Goal: Find specific page/section: Find specific page/section

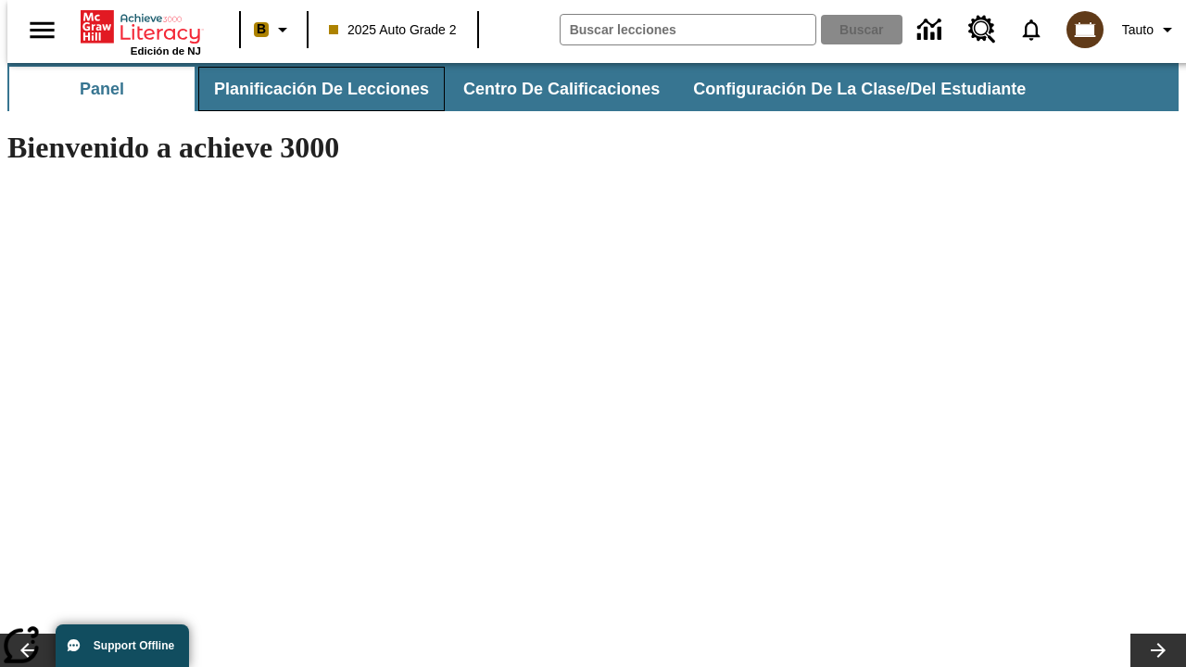
click at [310, 89] on span "Planificación de lecciones" at bounding box center [321, 89] width 215 height 21
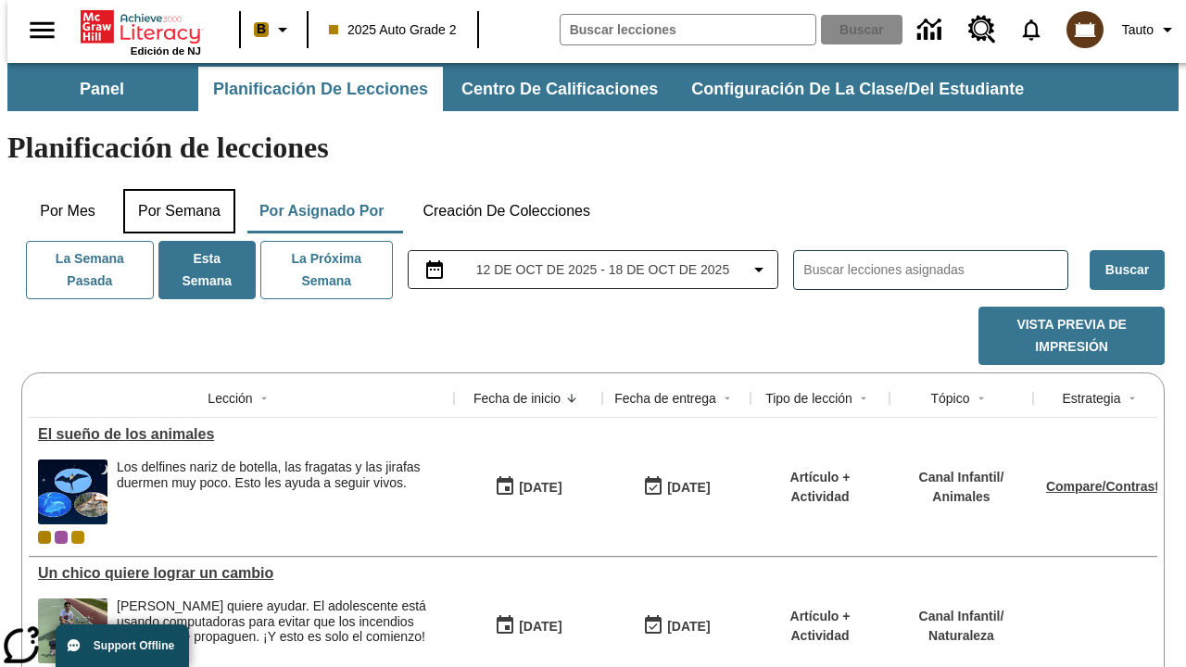
click at [173, 189] on button "Por semana" at bounding box center [179, 211] width 112 height 44
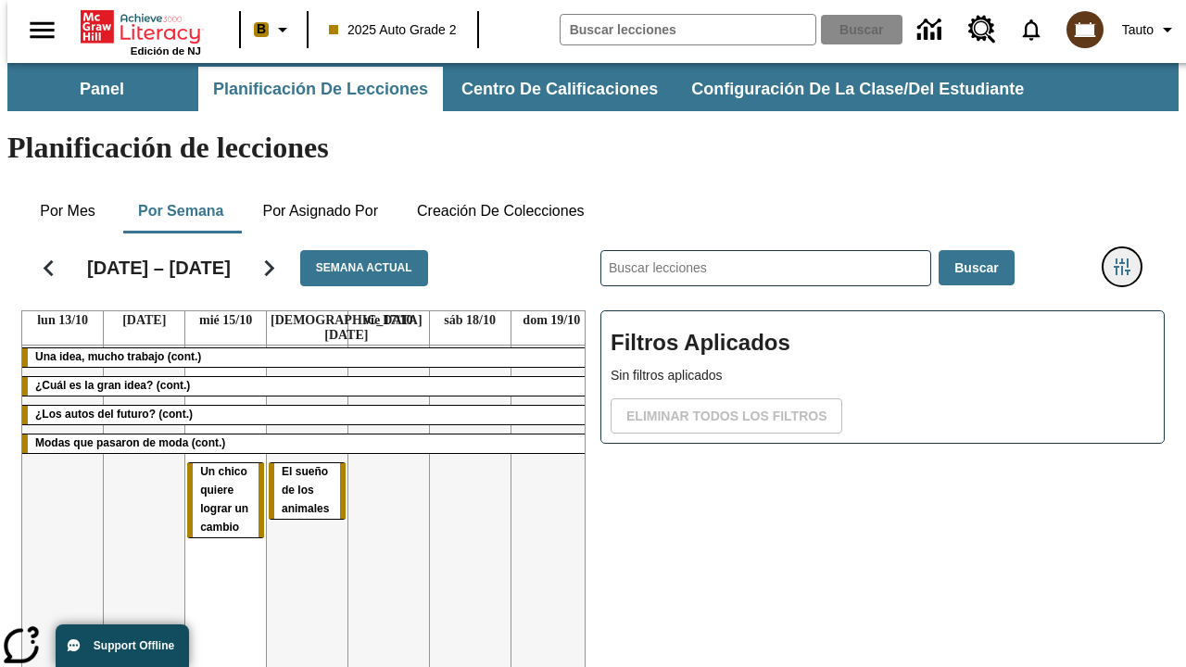
click at [1129, 259] on icon "Menú lateral de filtros" at bounding box center [1122, 267] width 17 height 17
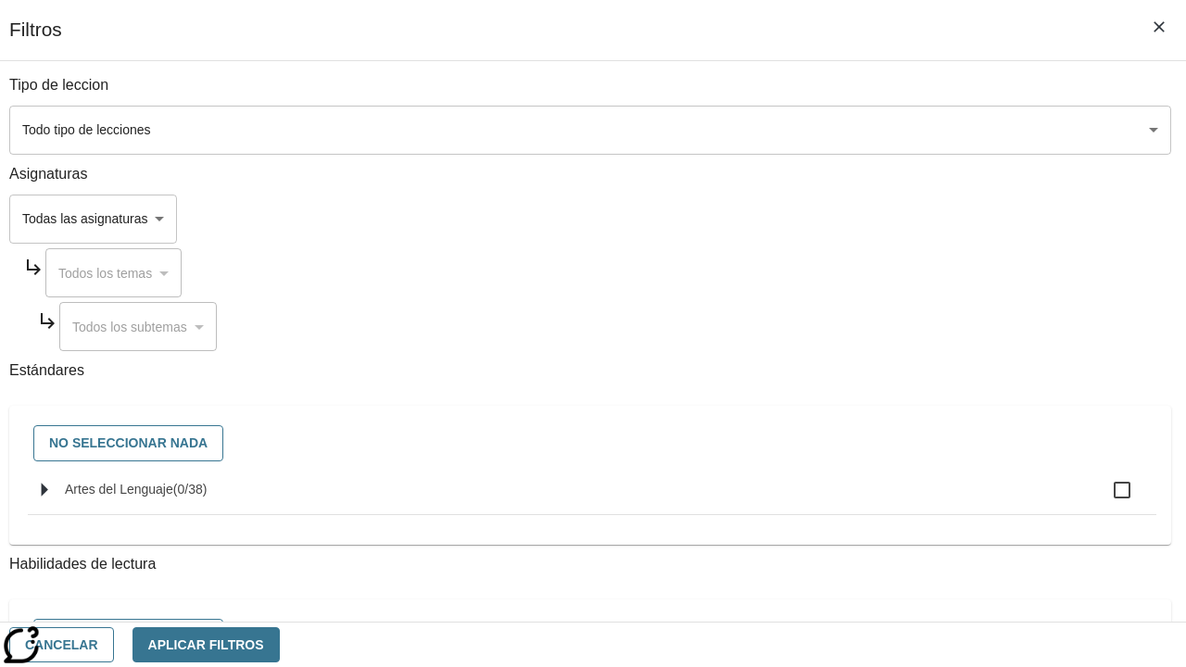
click at [817, 219] on body "Saltar al contenido principal Edición de NJ B 2025 Auto Grade 2 Buscar 0 Tauto …" at bounding box center [593, 459] width 1172 height 792
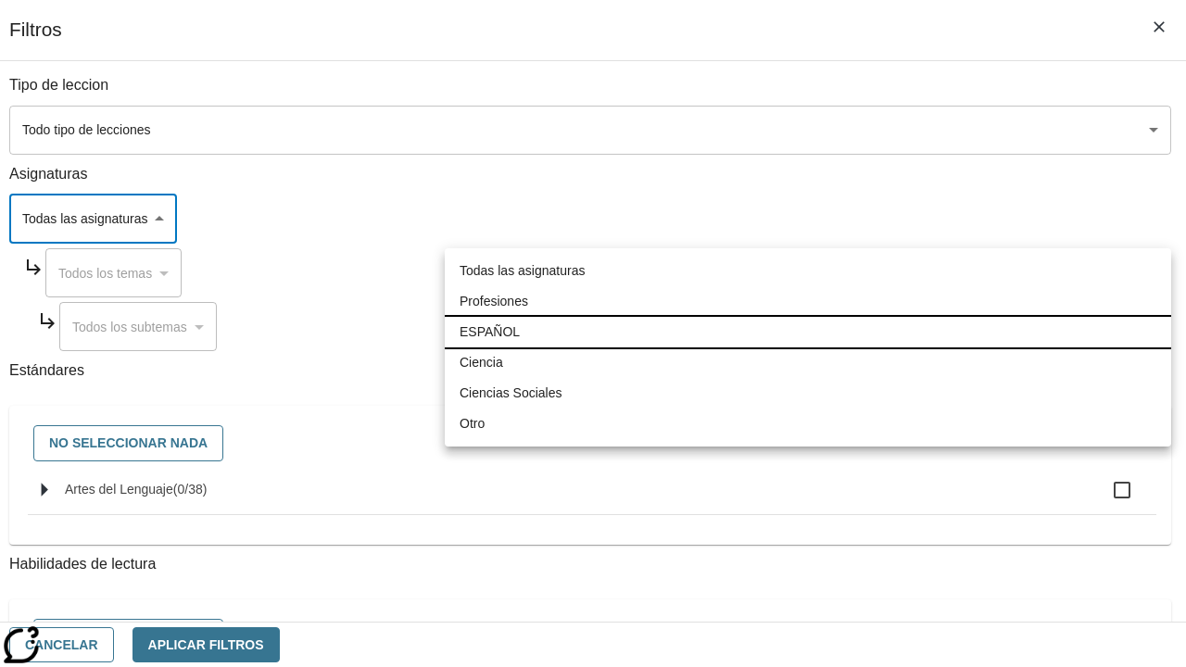
click at [808, 332] on li "ESPAÑOL" at bounding box center [808, 332] width 727 height 31
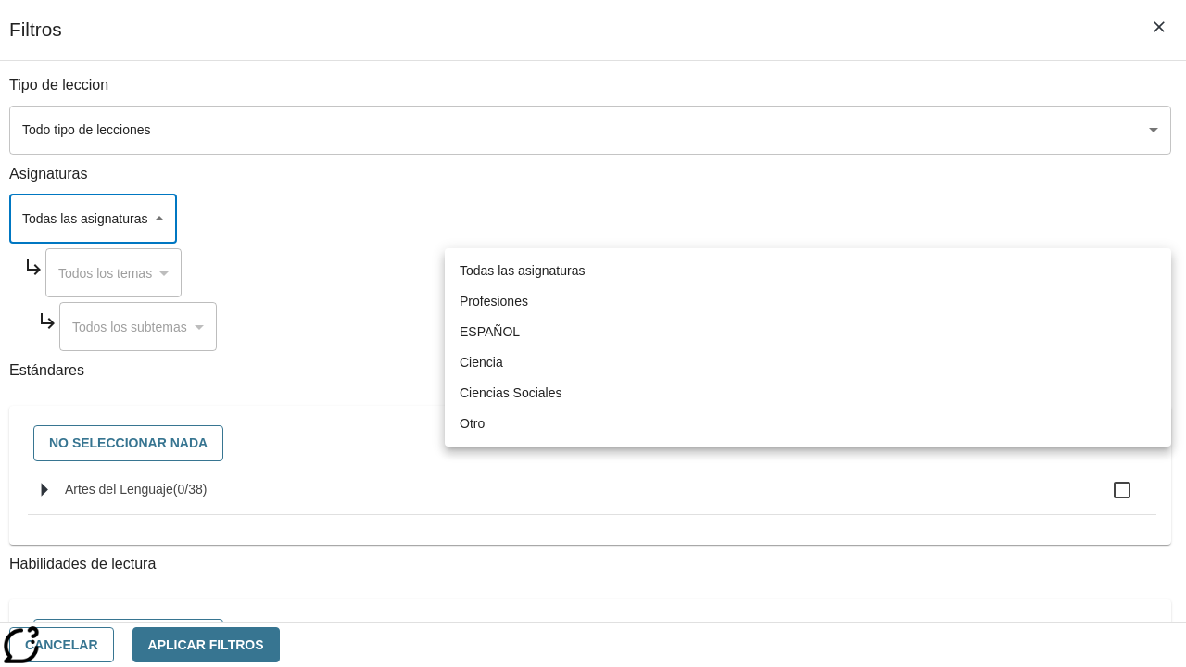
type input "1"
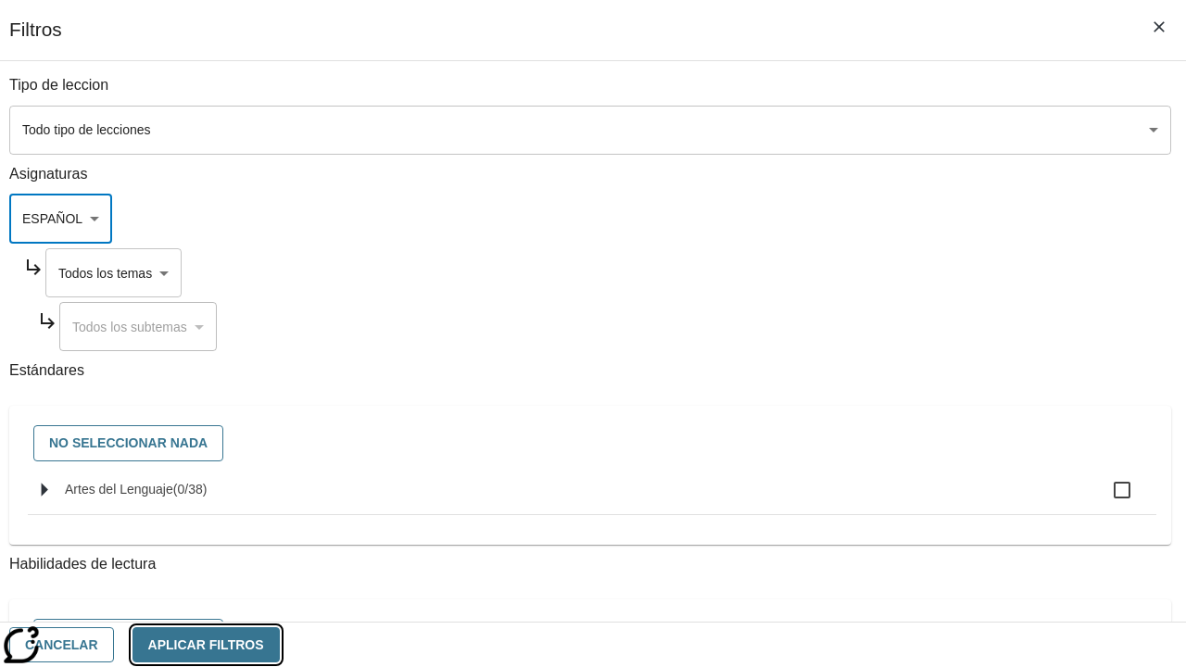
click at [280, 644] on button "Aplicar Filtros" at bounding box center [206, 645] width 147 height 36
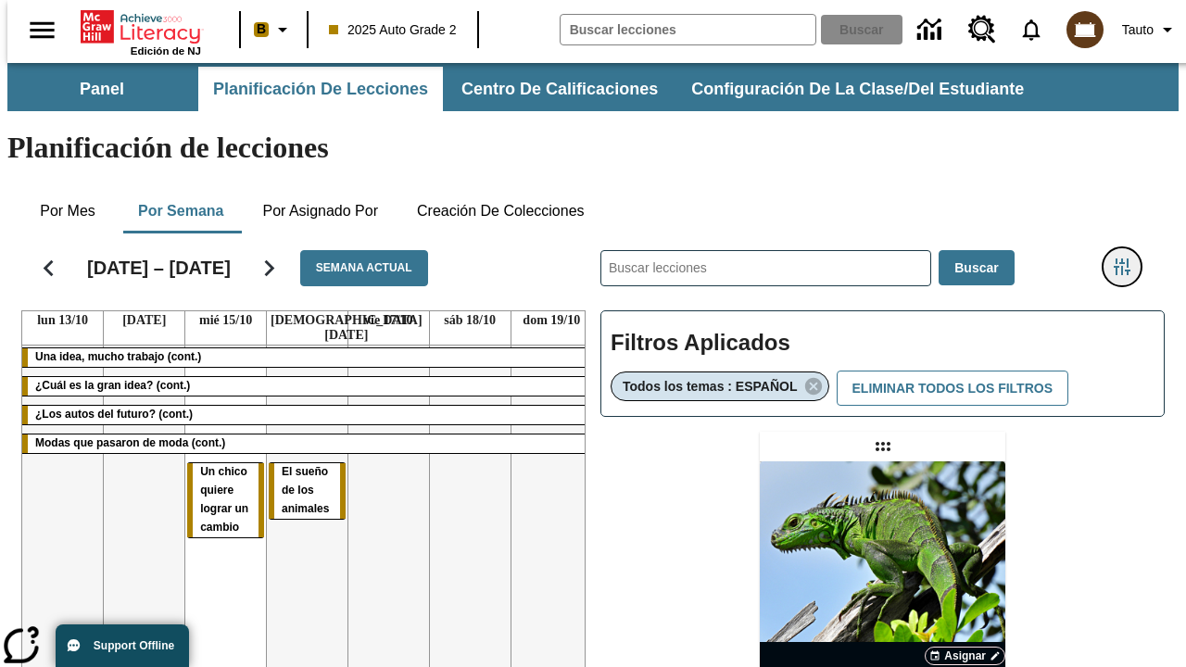
click at [1129, 259] on icon "Menú lateral de filtros" at bounding box center [1122, 267] width 17 height 17
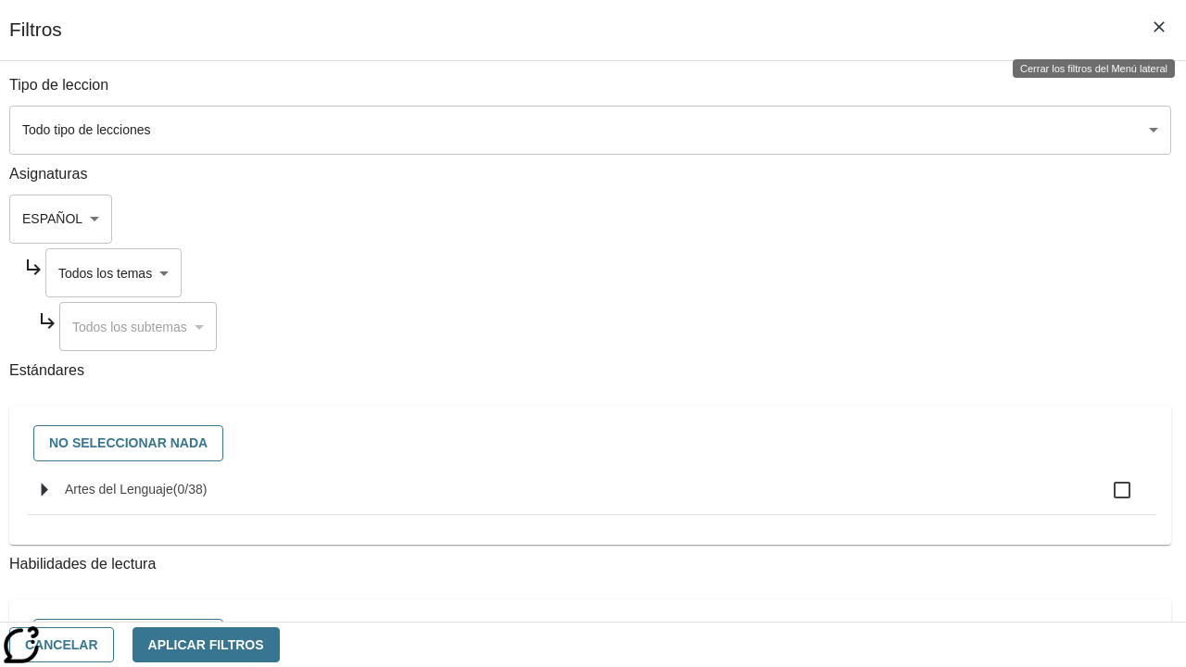
click at [835, 272] on body "Saltar al contenido principal Edición de NJ B 2025 Auto Grade 2 Buscar 0 Tauto …" at bounding box center [593, 546] width 1172 height 967
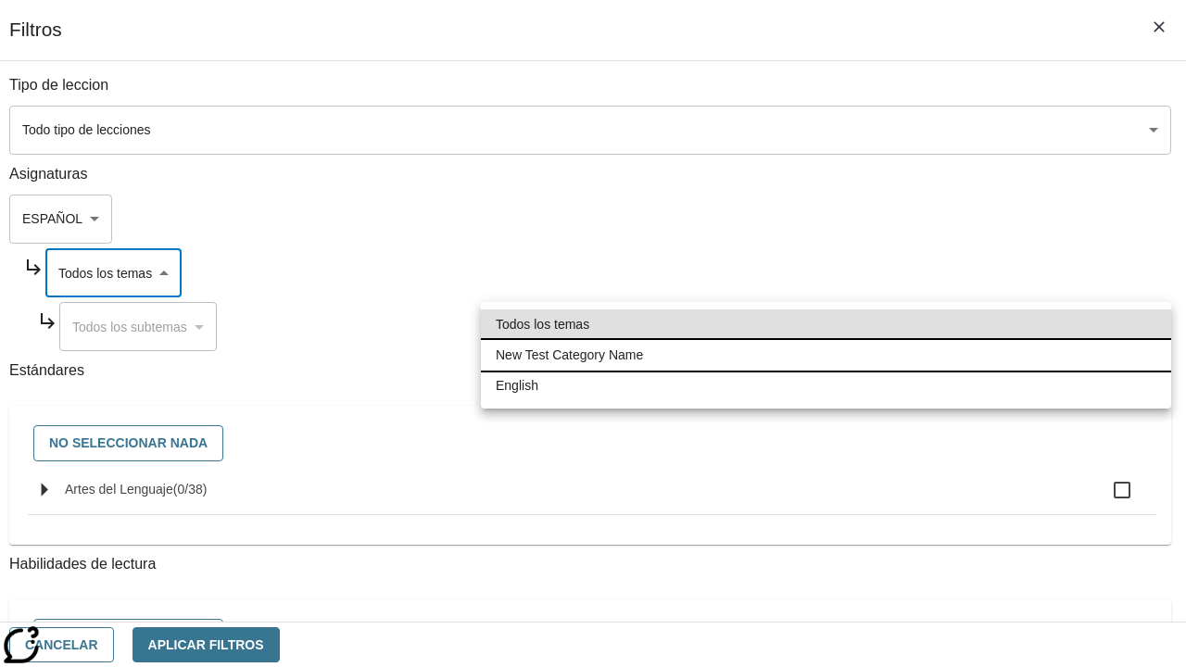
click at [826, 355] on li "New Test Category Name" at bounding box center [826, 355] width 690 height 31
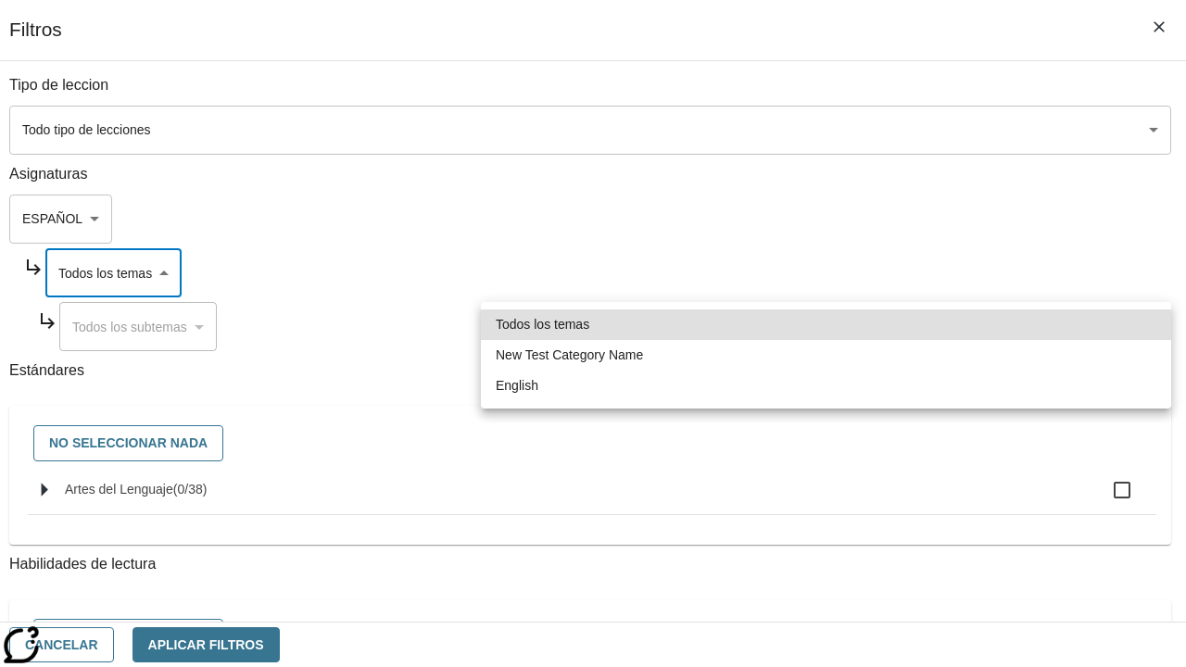
type input "265"
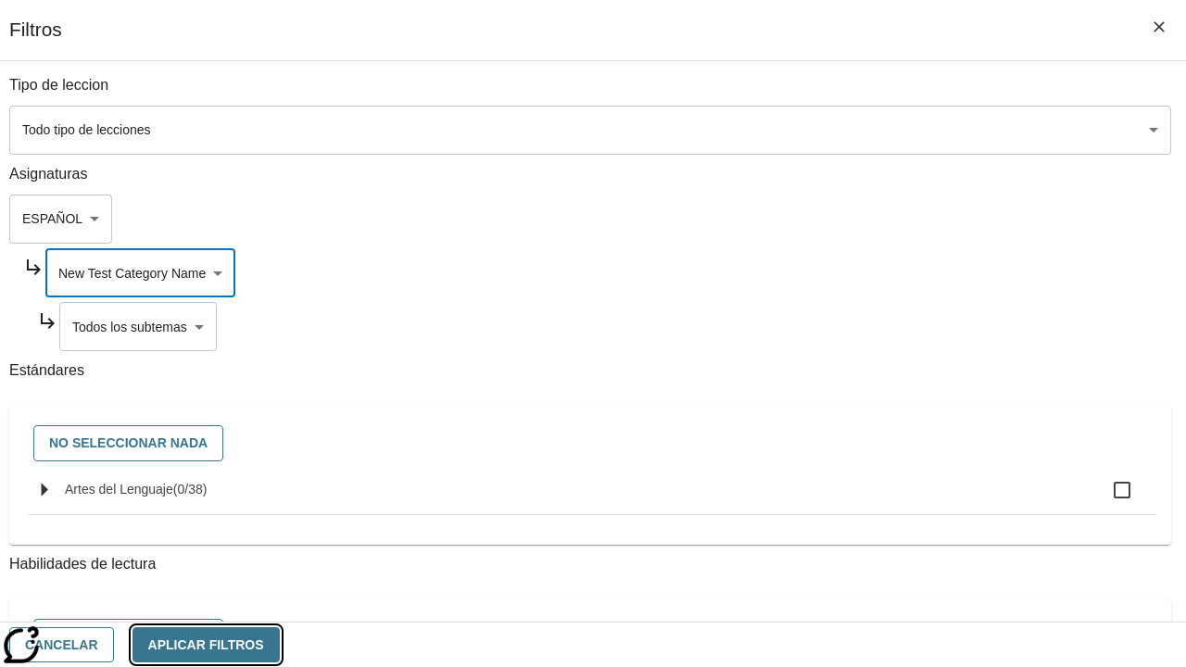
click at [280, 644] on button "Aplicar Filtros" at bounding box center [206, 645] width 147 height 36
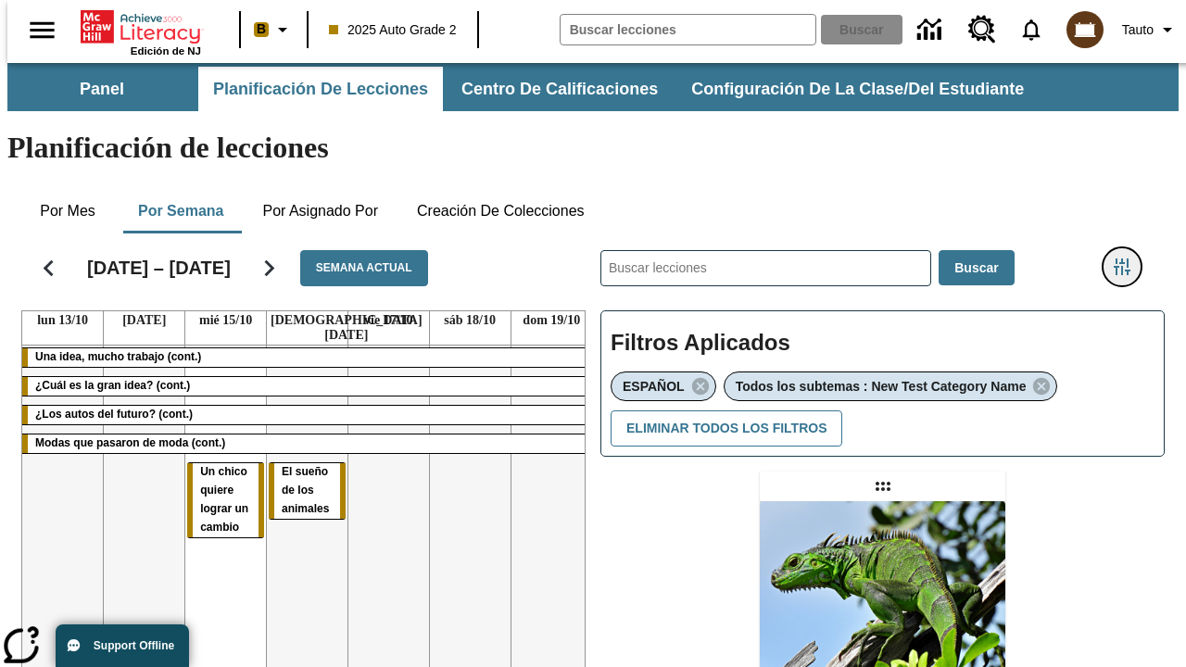
click at [1129, 259] on icon "Menú lateral de filtros" at bounding box center [1122, 267] width 17 height 17
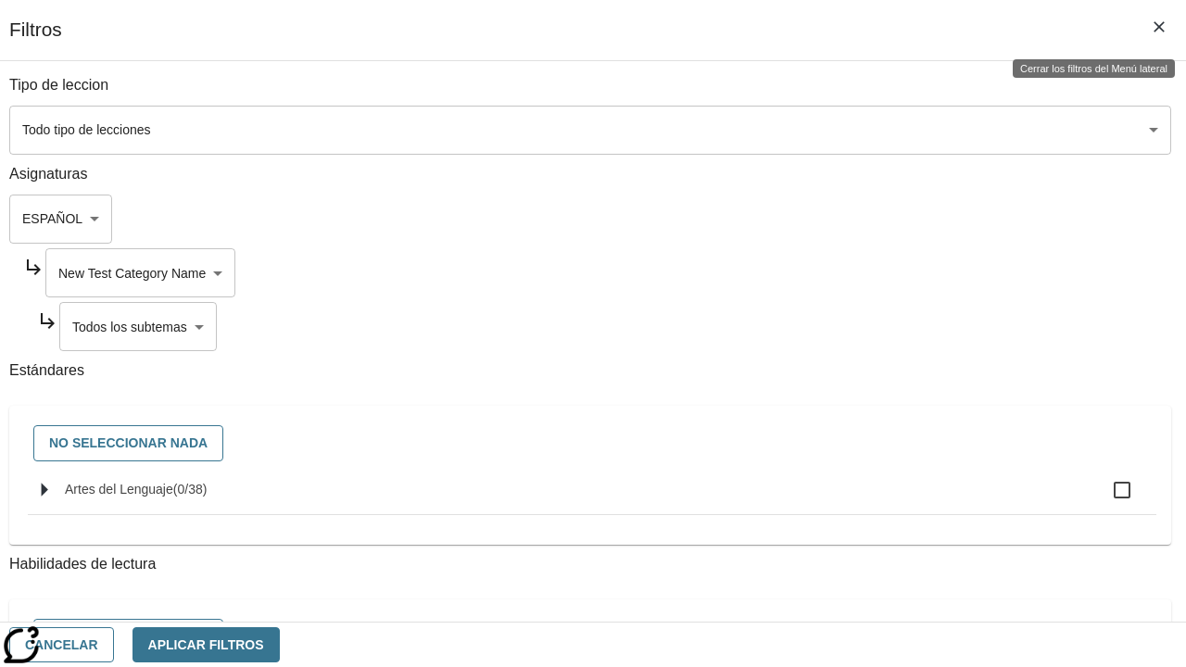
click at [842, 326] on body "Saltar al contenido principal Edición de NJ B 2025 Auto Grade 2 Buscar 0 Tauto …" at bounding box center [593, 566] width 1172 height 1007
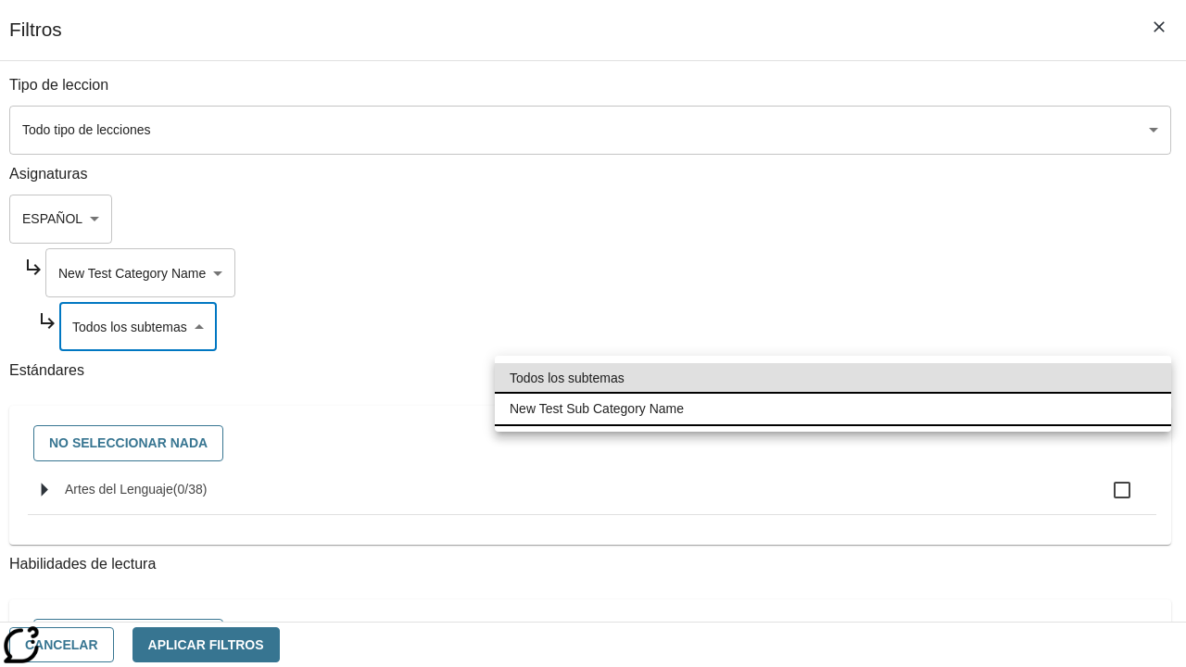
click at [833, 409] on li "New Test Sub Category Name" at bounding box center [833, 409] width 677 height 31
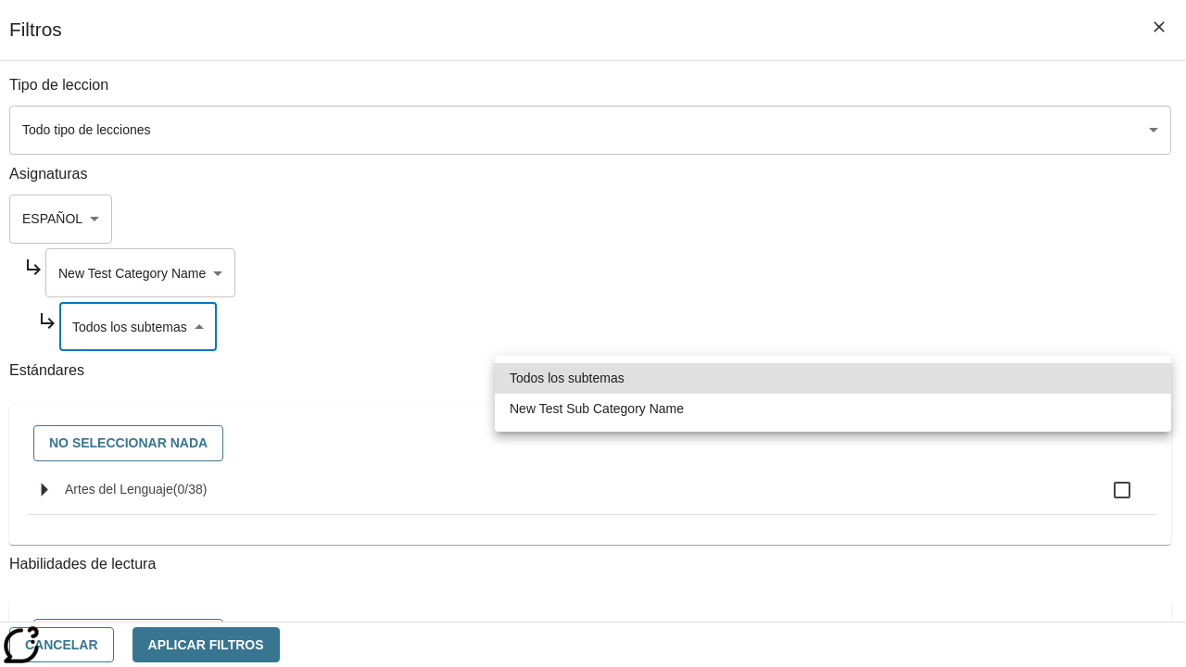
type input "2232"
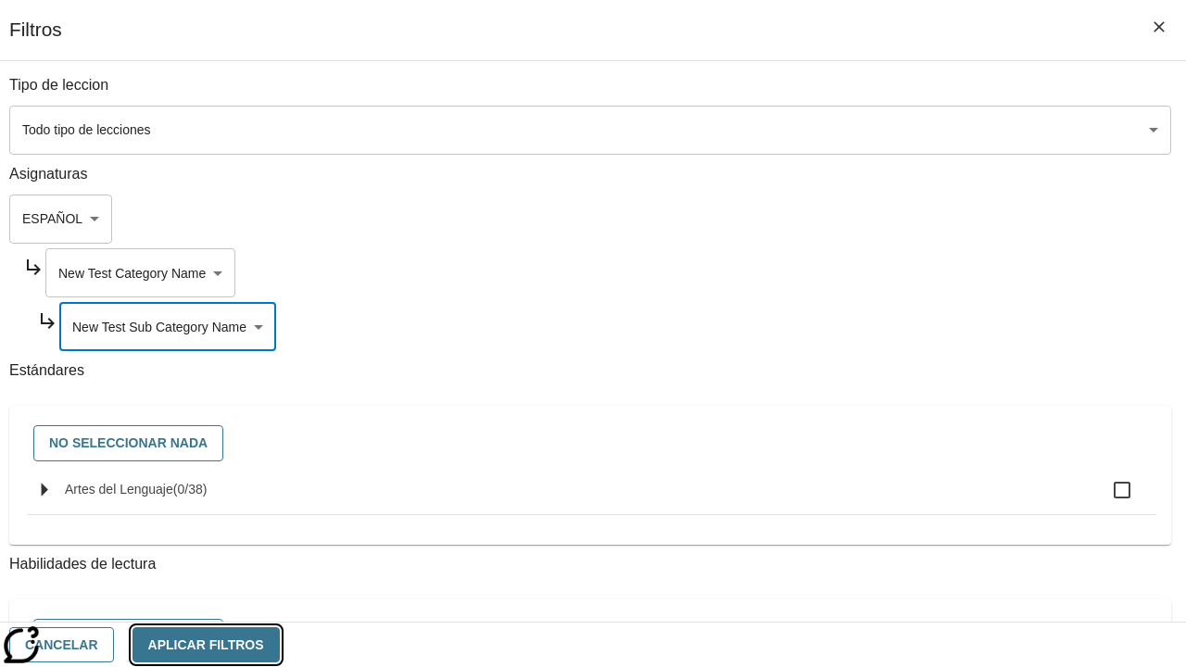
click at [280, 644] on button "Aplicar Filtros" at bounding box center [206, 645] width 147 height 36
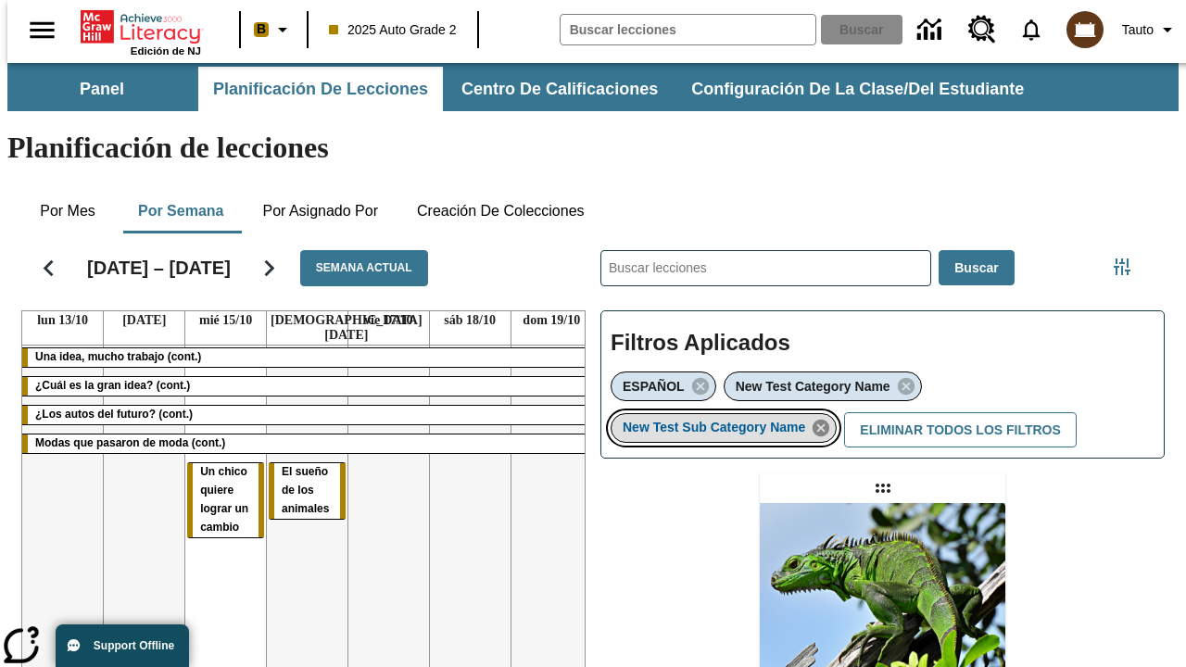
click at [827, 418] on icon "Eliminar New Test Sub Category Name el ítem seleccionado del filtro" at bounding box center [821, 428] width 20 height 20
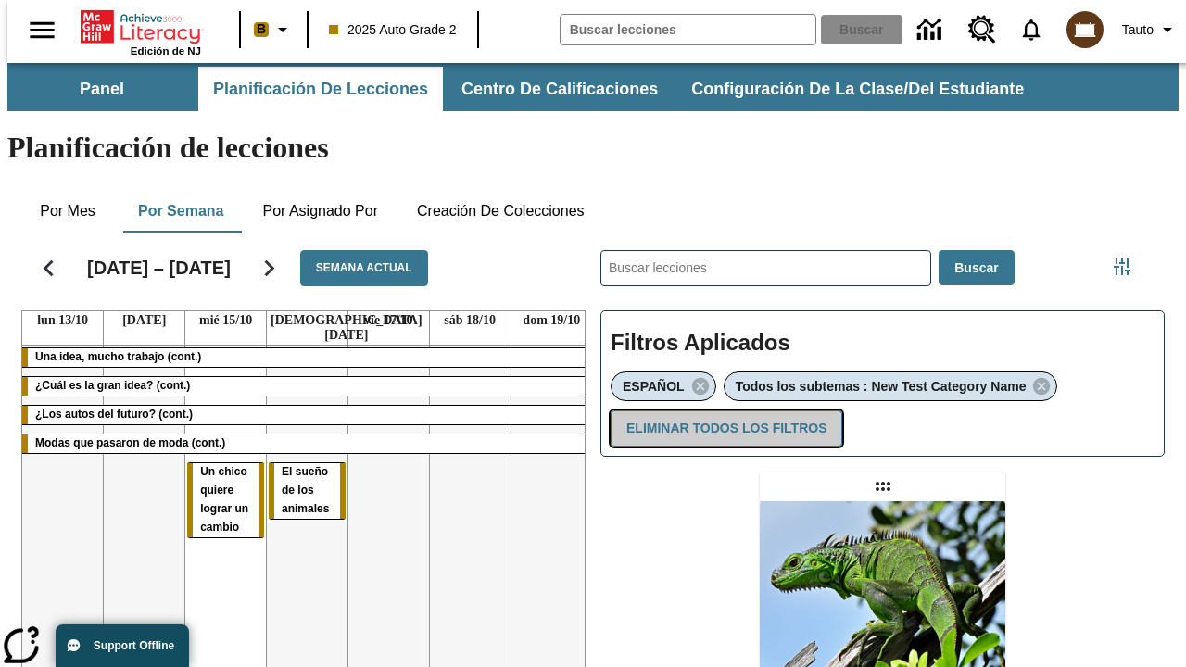
click at [723, 411] on button "Eliminar todos los filtros" at bounding box center [727, 429] width 232 height 36
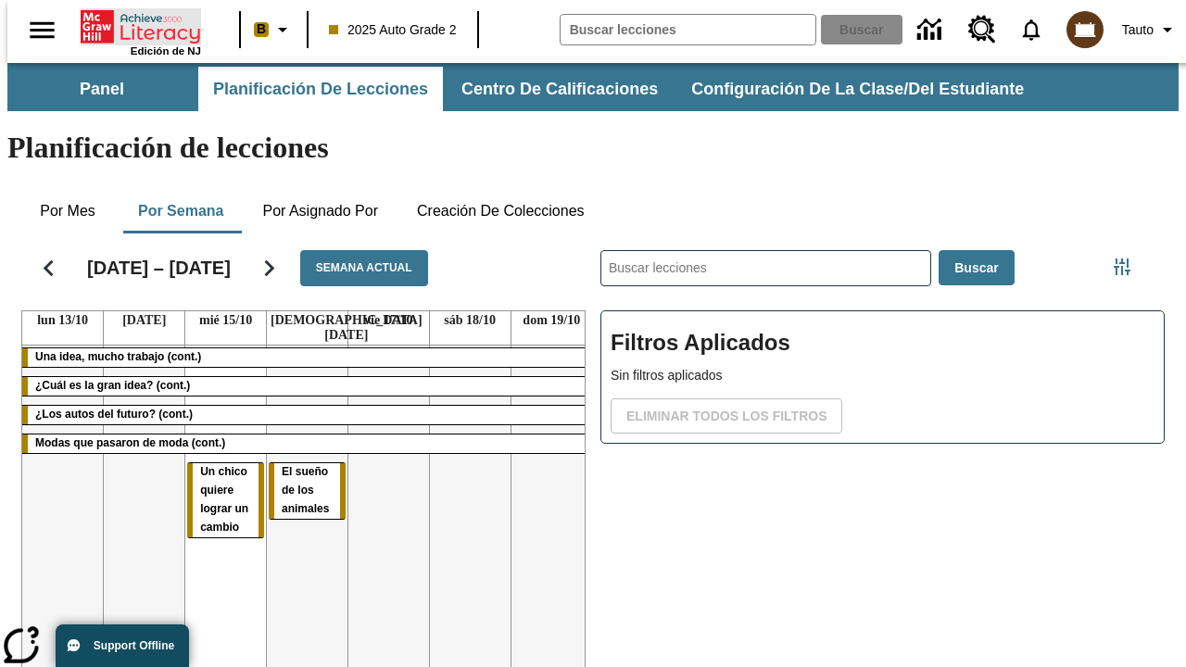
click at [133, 25] on icon "Portada" at bounding box center [142, 26] width 123 height 37
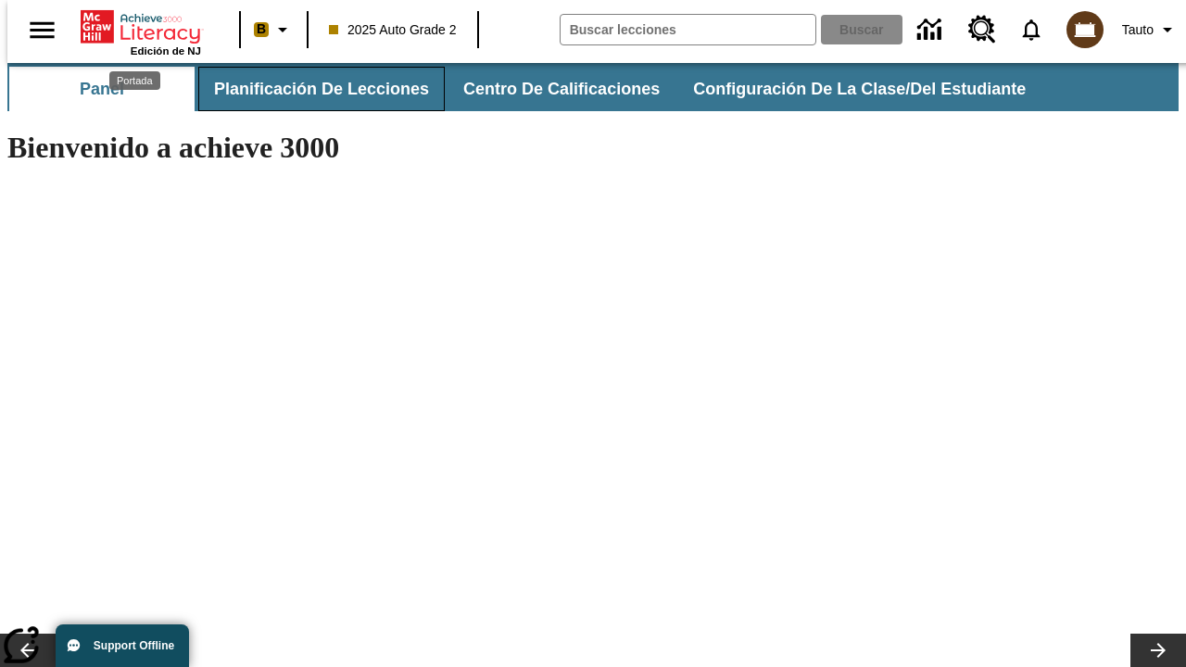
click at [310, 89] on span "Planificación de lecciones" at bounding box center [321, 89] width 215 height 21
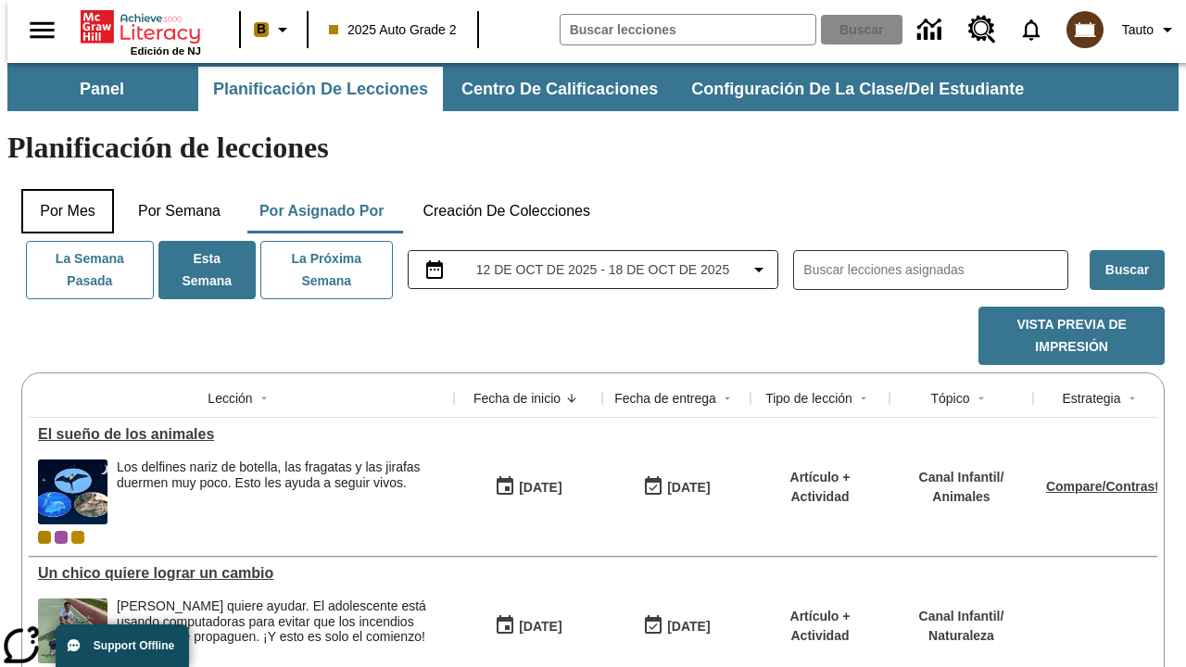
click at [60, 189] on button "Por mes" at bounding box center [67, 211] width 93 height 44
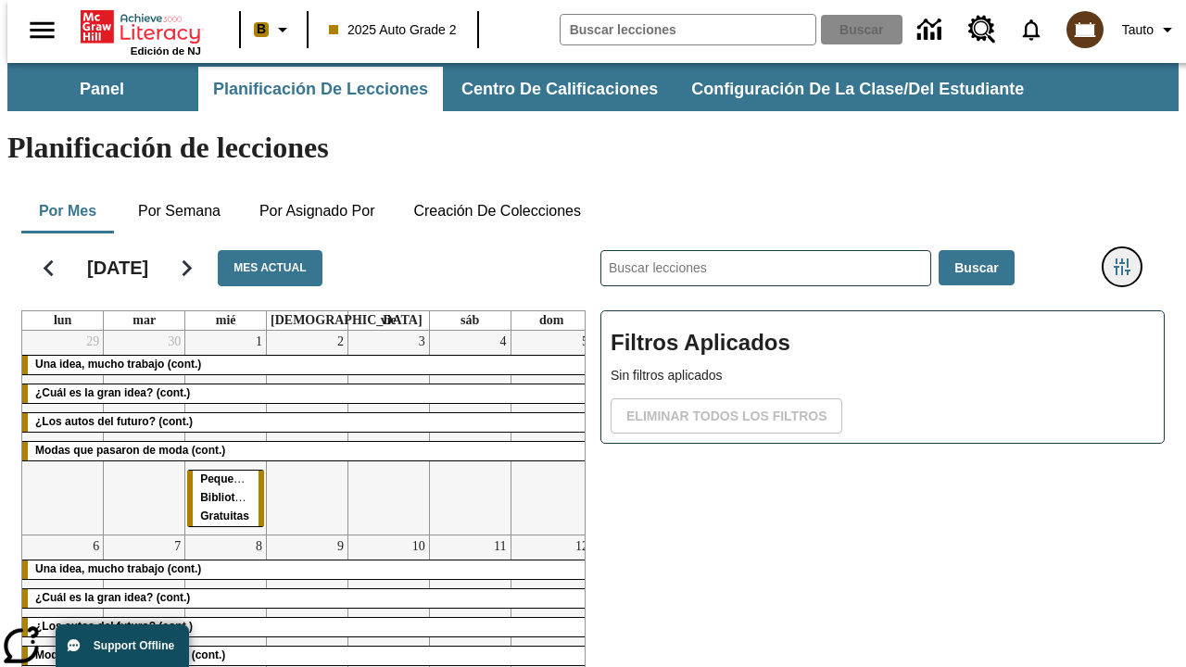
click at [1129, 259] on icon "Menú lateral de filtros" at bounding box center [1122, 267] width 17 height 17
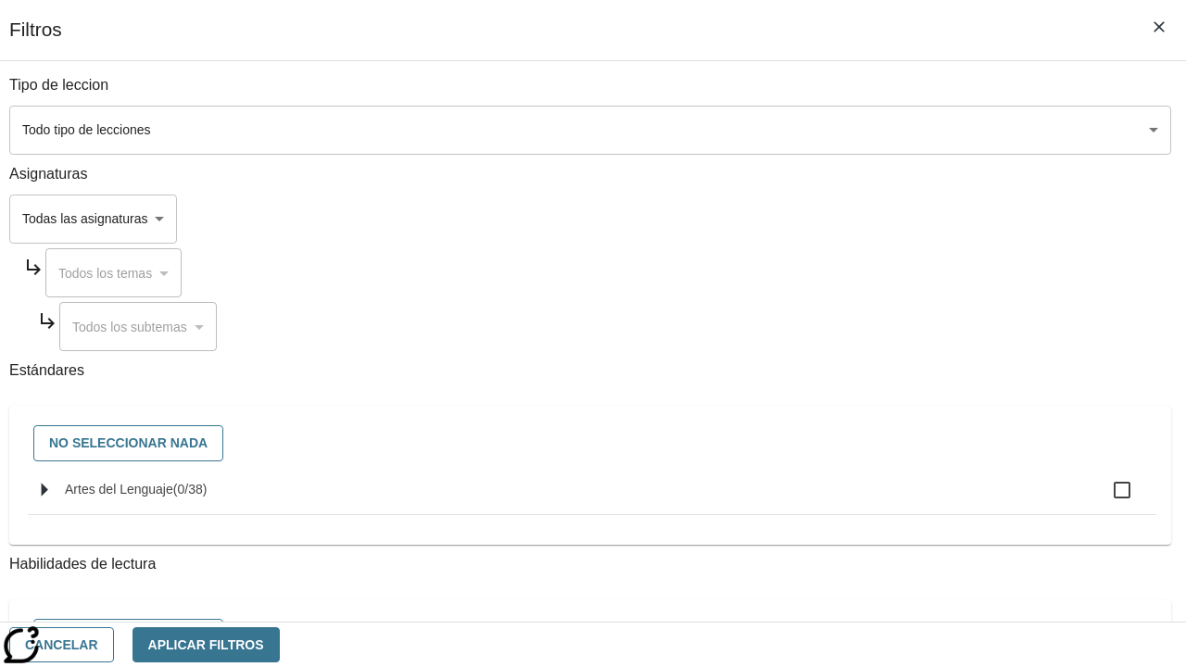
click at [817, 219] on body "Saltar al contenido principal Edición de NJ B 2025 Auto Grade 2 Buscar 0 Tauto …" at bounding box center [593, 459] width 1172 height 792
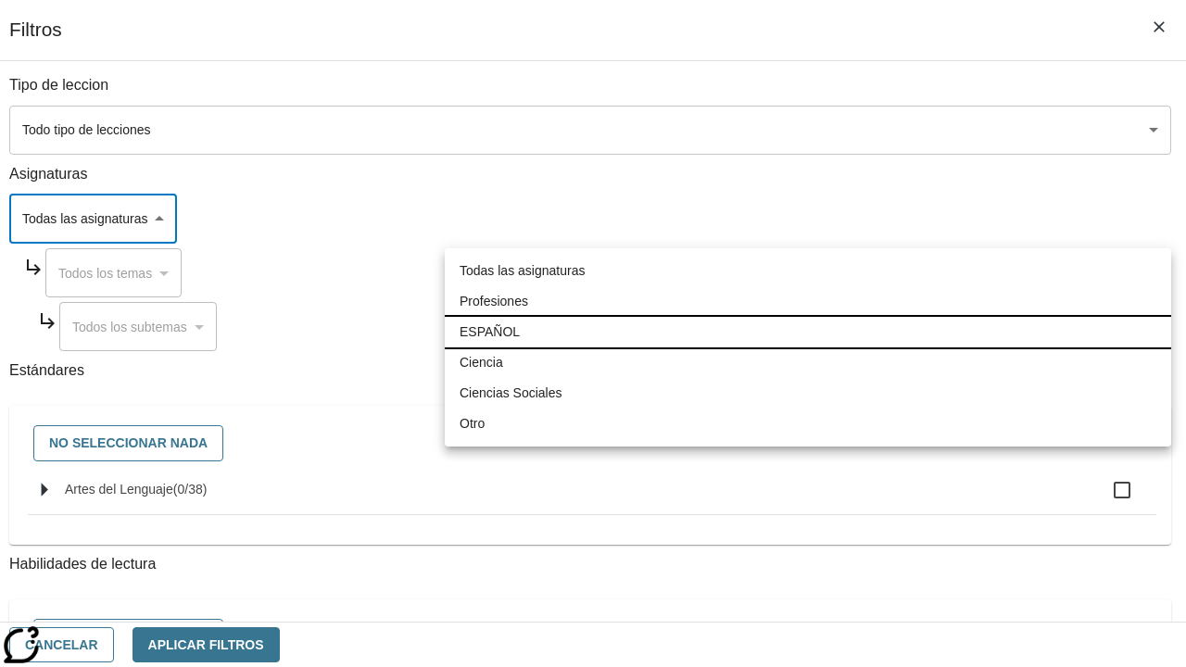
click at [808, 332] on li "ESPAÑOL" at bounding box center [808, 332] width 727 height 31
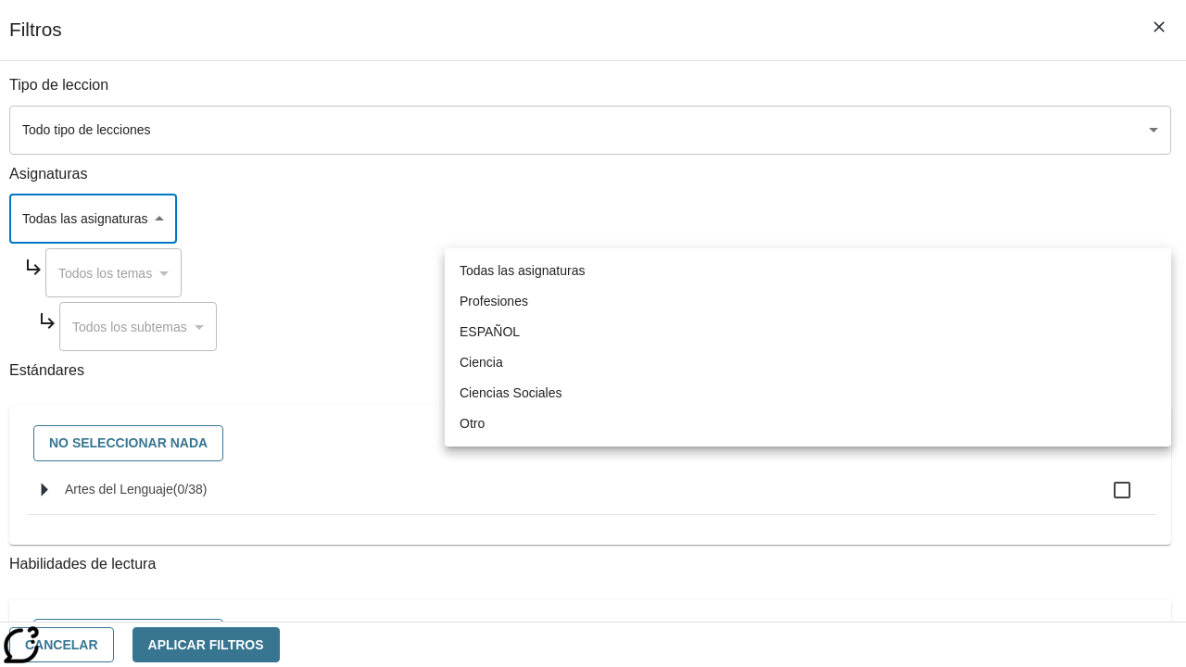
type input "1"
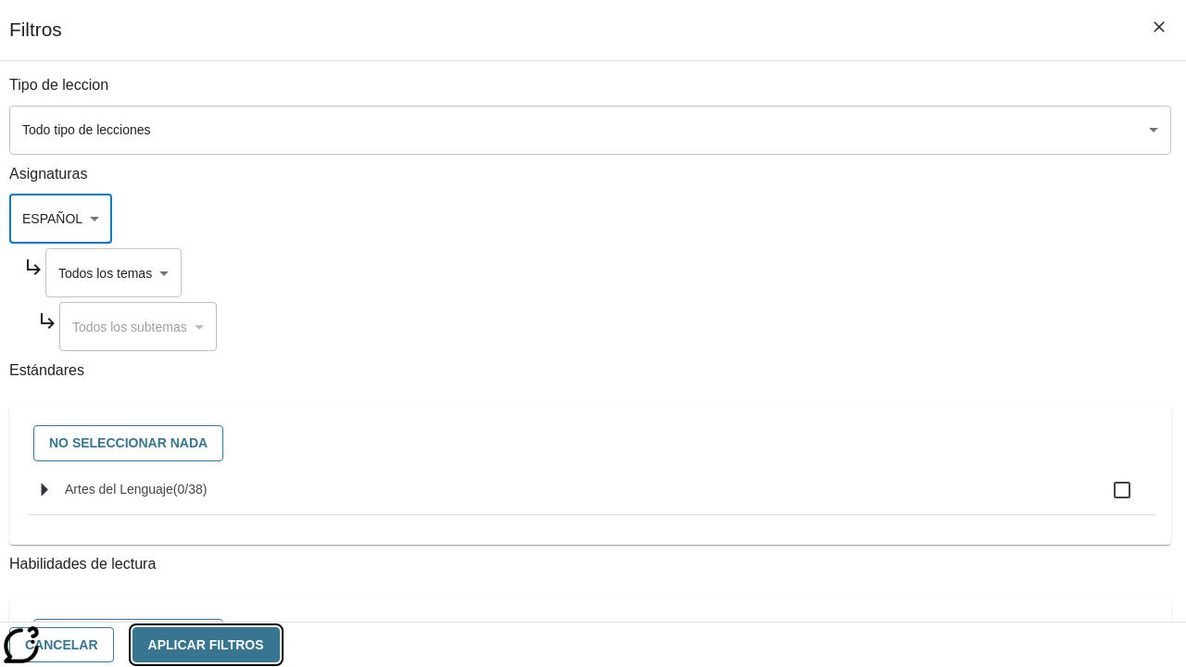
click at [280, 644] on button "Aplicar Filtros" at bounding box center [206, 645] width 147 height 36
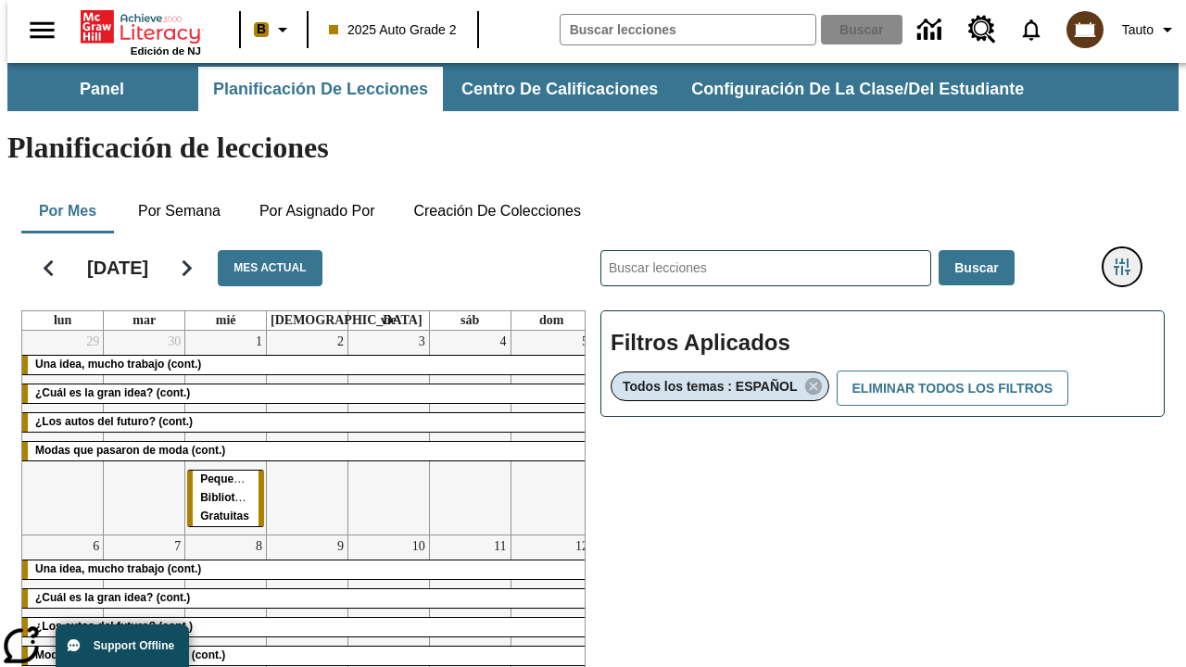
click at [1129, 259] on icon "Menú lateral de filtros" at bounding box center [1122, 267] width 17 height 17
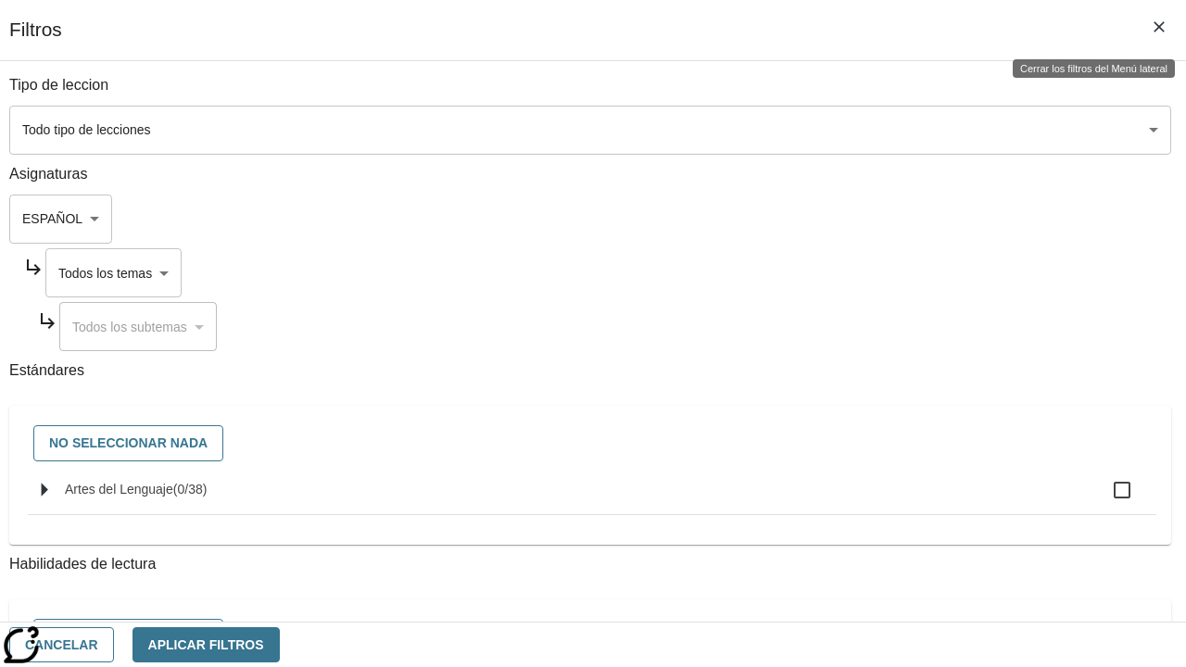
click at [835, 272] on body "Saltar al contenido principal Edición de NJ B 2025 Auto Grade 2 Buscar 0 Tauto …" at bounding box center [593, 546] width 1172 height 967
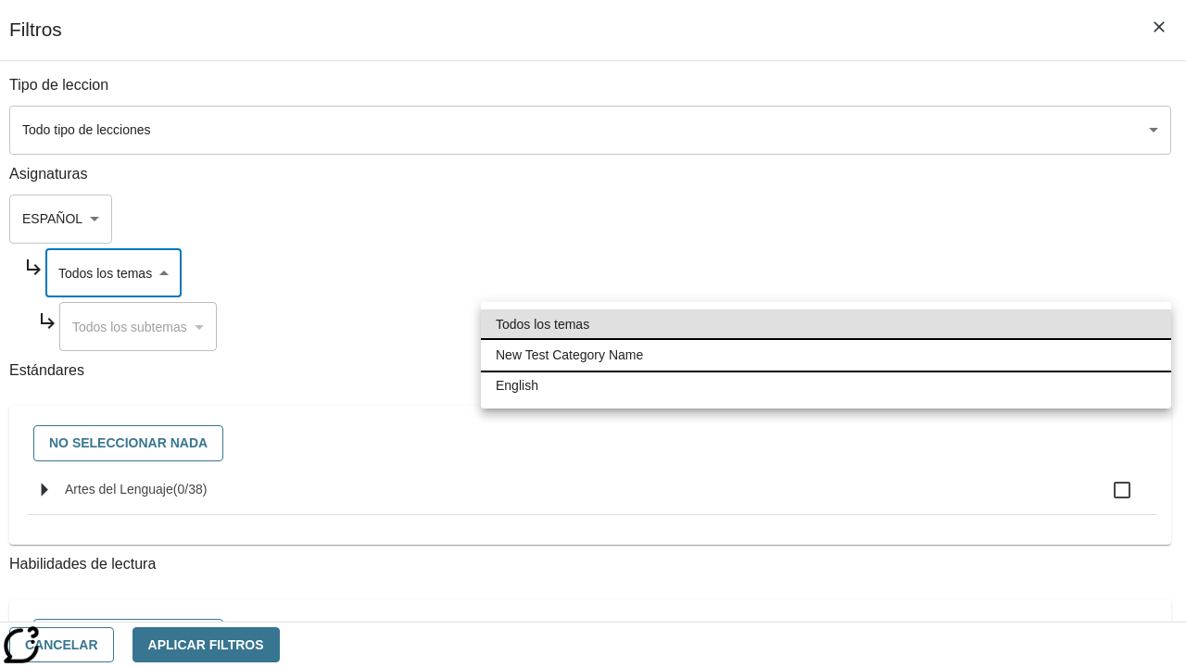
click at [826, 355] on li "New Test Category Name" at bounding box center [826, 355] width 690 height 31
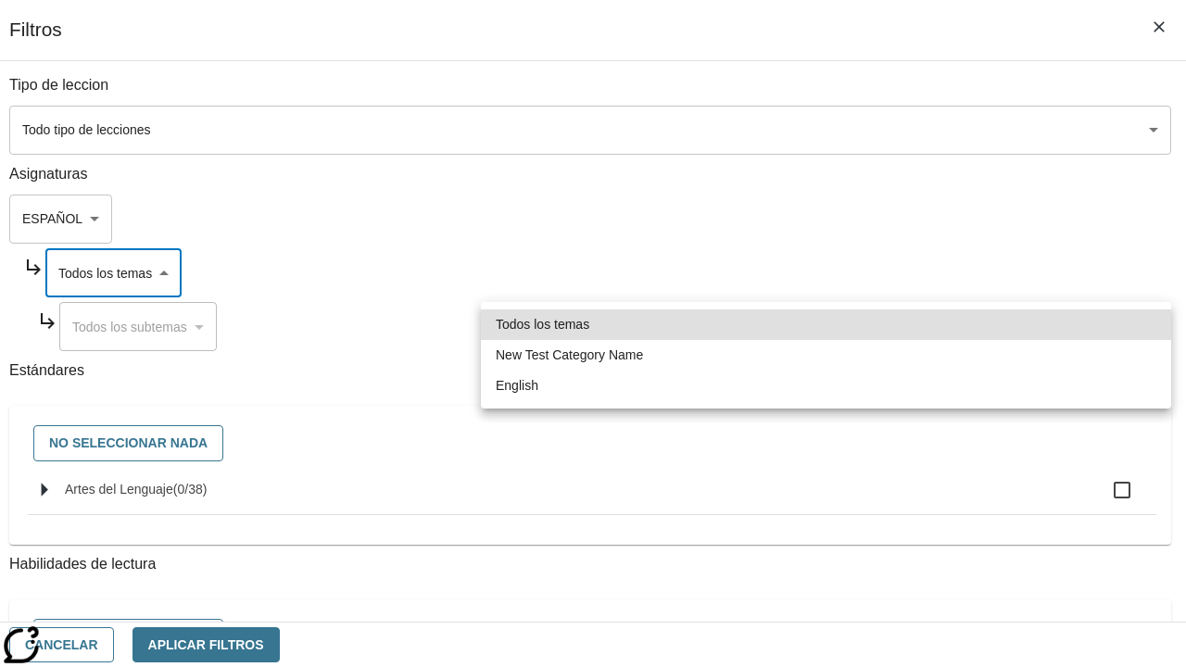
type input "265"
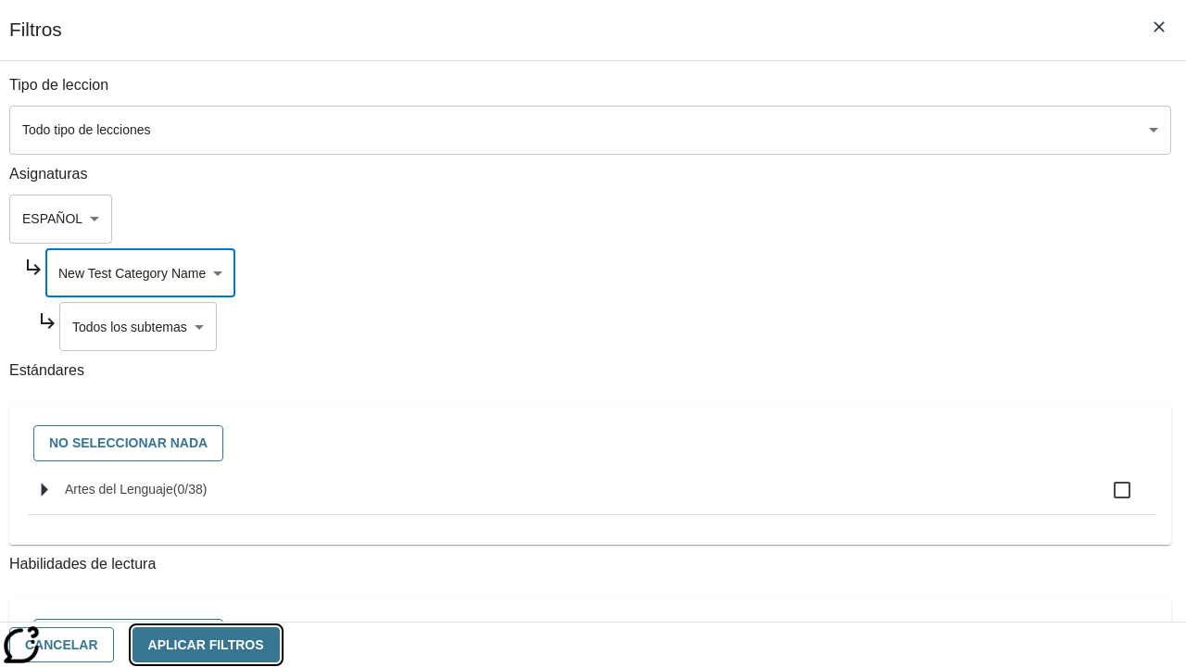
click at [280, 644] on button "Aplicar Filtros" at bounding box center [206, 645] width 147 height 36
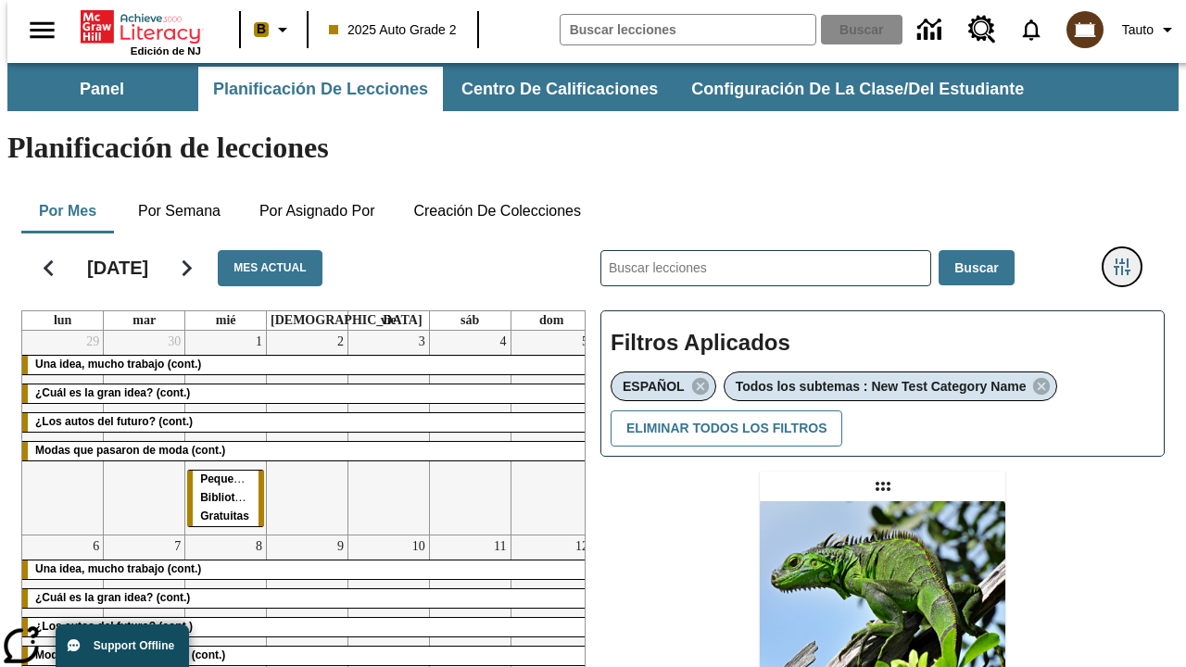
click at [1129, 259] on icon "Menú lateral de filtros" at bounding box center [1122, 267] width 17 height 17
